Goal: Transaction & Acquisition: Purchase product/service

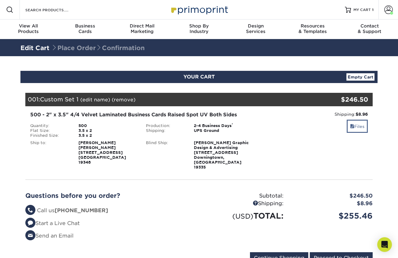
click at [357, 128] on link "Files" at bounding box center [357, 126] width 21 height 13
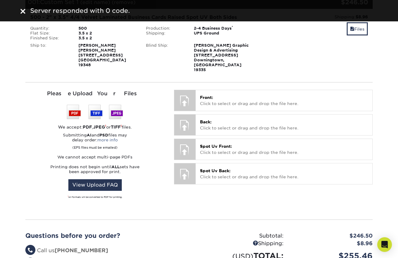
scroll to position [88, 0]
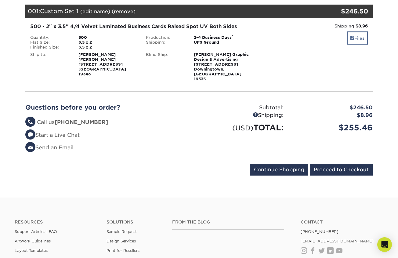
click at [359, 38] on link "Files" at bounding box center [357, 37] width 21 height 13
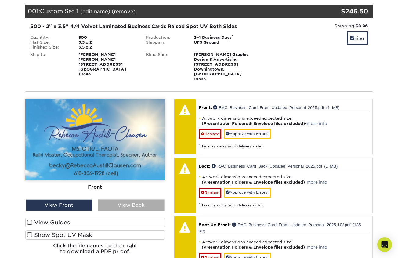
click at [133, 199] on div "View Back" at bounding box center [131, 205] width 67 height 12
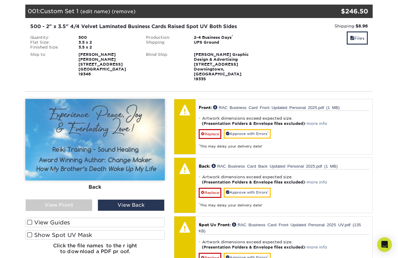
click at [29, 232] on span at bounding box center [29, 235] width 5 height 6
click at [0, 0] on input "Show Spot UV Mask" at bounding box center [0, 0] width 0 height 0
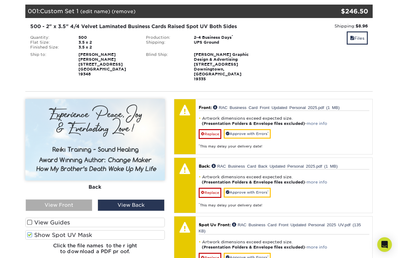
click at [70, 199] on div "View Front" at bounding box center [59, 205] width 67 height 12
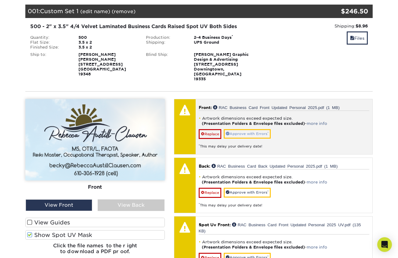
click at [247, 129] on link "Approve with Errors *" at bounding box center [247, 133] width 47 height 9
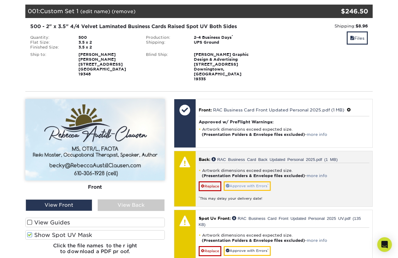
click at [251, 181] on link "Approve with Errors *" at bounding box center [247, 185] width 47 height 9
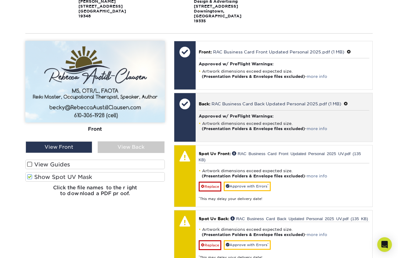
scroll to position [150, 0]
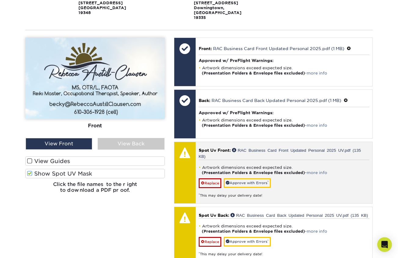
click at [255, 170] on strong "(Presentation Folders & Envelope files excluded)" at bounding box center [253, 172] width 103 height 5
click at [252, 178] on link "Approve with Errors *" at bounding box center [247, 182] width 47 height 9
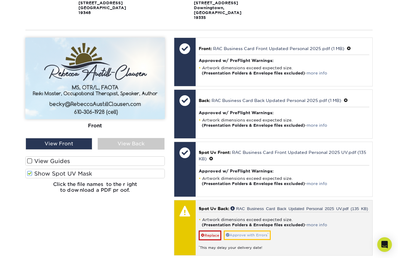
click at [248, 231] on link "Approve with Errors *" at bounding box center [247, 235] width 47 height 9
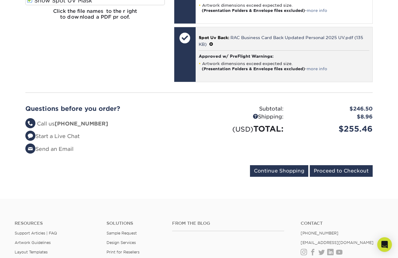
scroll to position [325, 0]
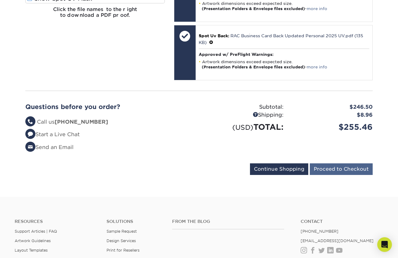
click at [349, 163] on input "Proceed to Checkout" at bounding box center [341, 169] width 63 height 12
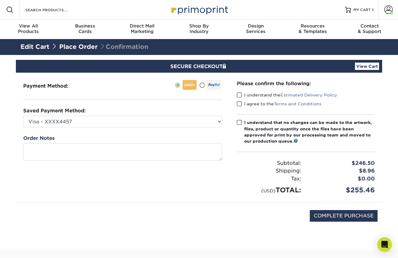
click at [242, 94] on label "I understand the Estimated Delivery Policy" at bounding box center [287, 95] width 101 height 6
click at [0, 0] on input "I understand the Estimated Delivery Policy" at bounding box center [0, 0] width 0 height 0
click at [241, 104] on span at bounding box center [239, 104] width 5 height 6
click at [0, 0] on input "I agree to the Terms and Conditions" at bounding box center [0, 0] width 0 height 0
click at [241, 121] on span at bounding box center [239, 123] width 5 height 6
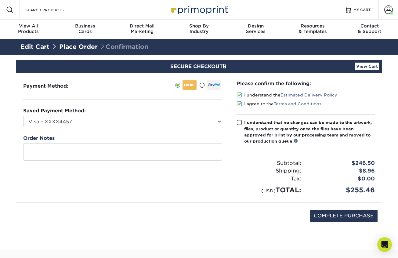
click at [0, 0] on input "I understand that no changes can be made to the artwork, files, product or quan…" at bounding box center [0, 0] width 0 height 0
click at [351, 214] on input "COMPLETE PURCHASE" at bounding box center [344, 216] width 68 height 12
type input "PROCESSING, PLEASE WAIT..."
